Goal: Book appointment/travel/reservation

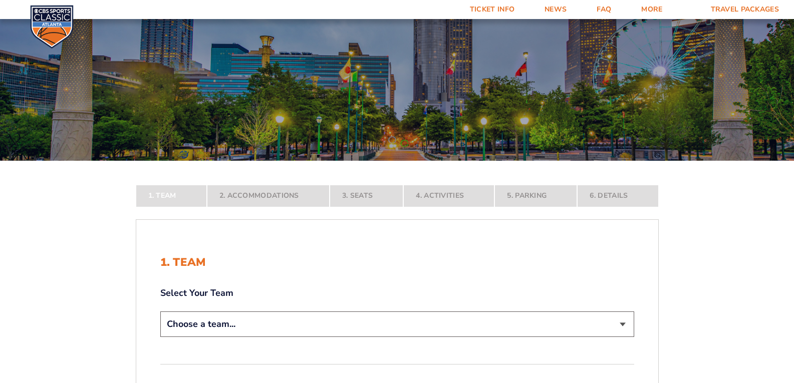
scroll to position [200, 0]
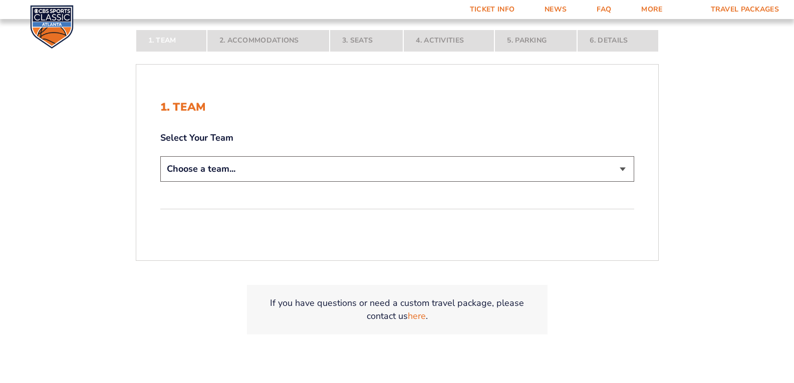
click at [626, 168] on select "Choose a team... [US_STATE] Wildcats [US_STATE] State Buckeyes [US_STATE] Tar H…" at bounding box center [397, 169] width 474 height 26
select select "12756"
click at [160, 182] on select "Choose a team... [US_STATE] Wildcats [US_STATE] State Buckeyes [US_STATE] Tar H…" at bounding box center [397, 169] width 474 height 26
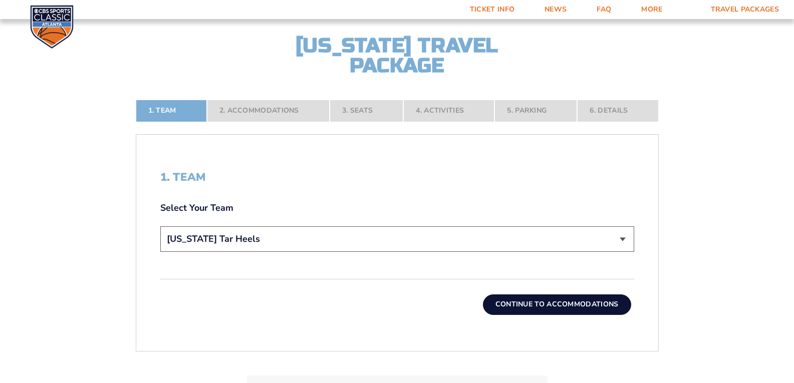
click at [562, 303] on button "Continue To Accommodations" at bounding box center [557, 305] width 148 height 20
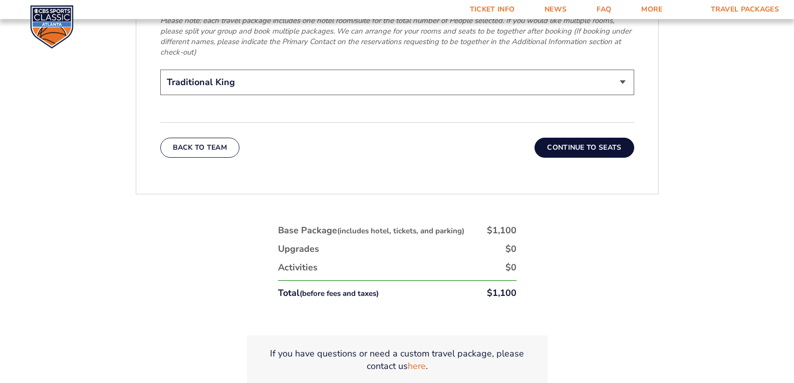
scroll to position [1684, 0]
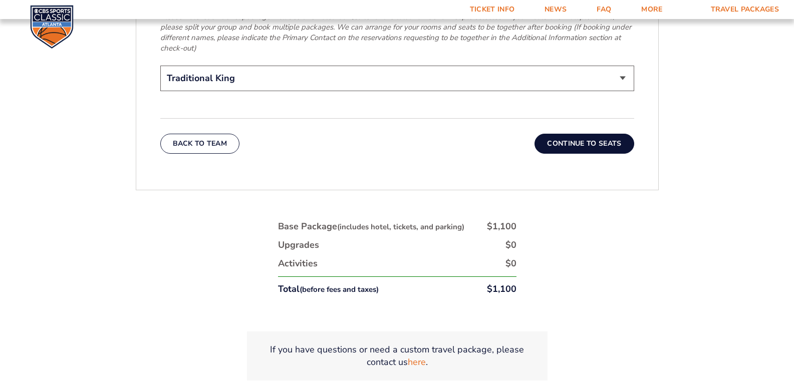
click at [578, 134] on button "Continue To Seats" at bounding box center [584, 144] width 99 height 20
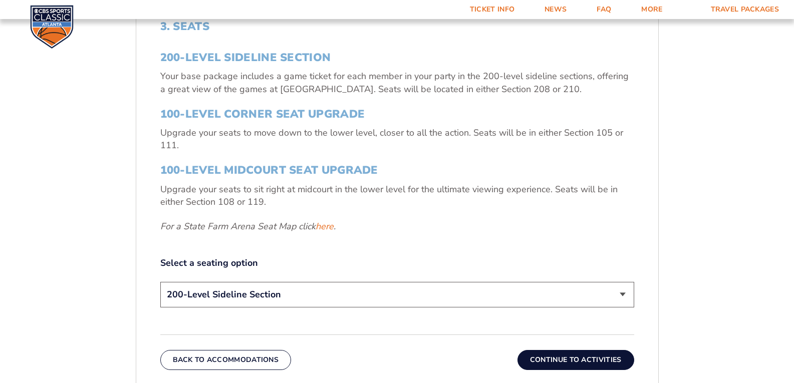
scroll to position [381, 0]
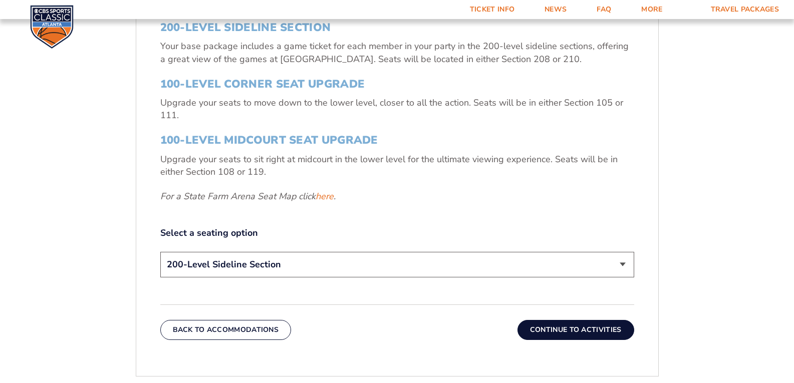
click at [623, 262] on select "200-Level Sideline Section 100-Level Corner Seat Upgrade (+$120 per person) 100…" at bounding box center [397, 265] width 474 height 26
select select "100-Level Midcourt Seat Upgrade"
click at [160, 252] on select "200-Level Sideline Section 100-Level Corner Seat Upgrade (+$120 per person) 100…" at bounding box center [397, 265] width 474 height 26
click at [597, 327] on button "Continue To Activities" at bounding box center [576, 330] width 117 height 20
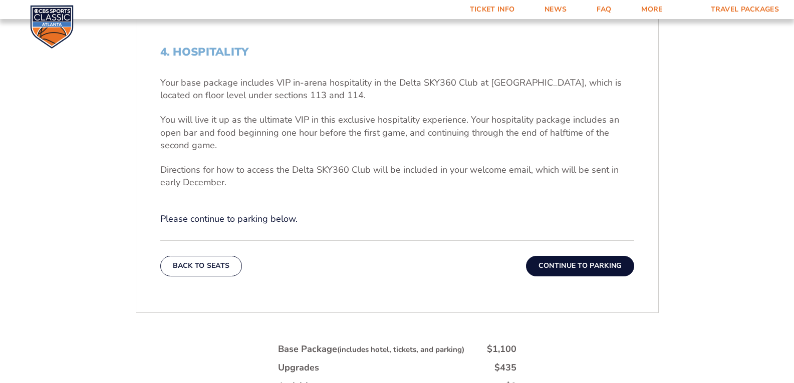
scroll to position [331, 0]
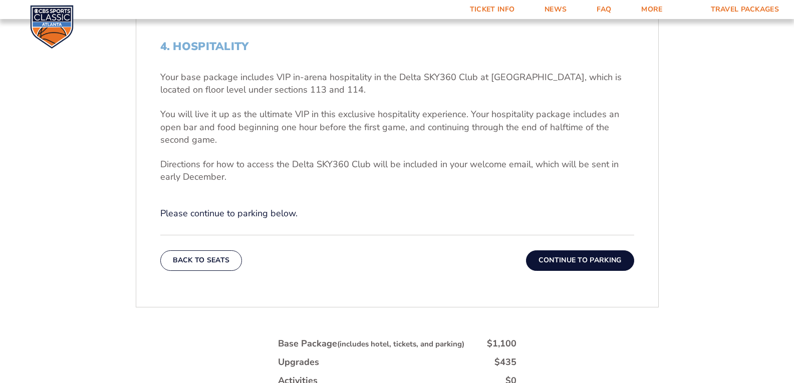
click at [591, 265] on button "Continue To Parking" at bounding box center [580, 260] width 108 height 20
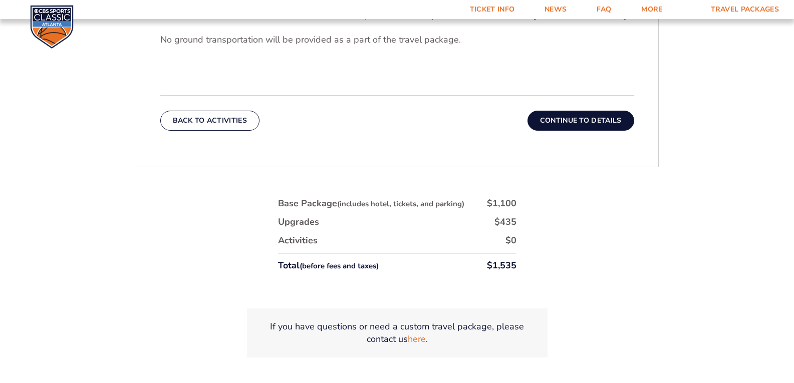
scroll to position [501, 0]
